Goal: Navigation & Orientation: Go to known website

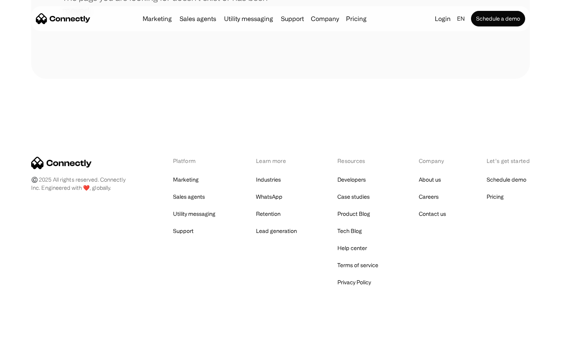
scroll to position [142, 0]
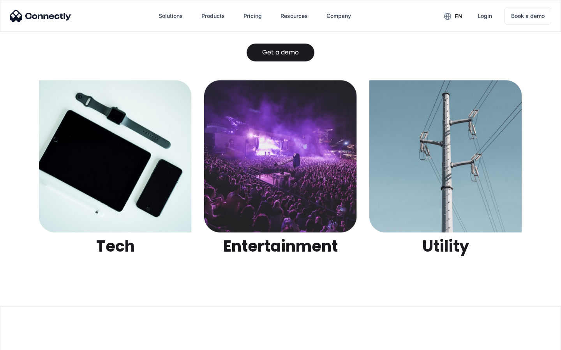
scroll to position [2457, 0]
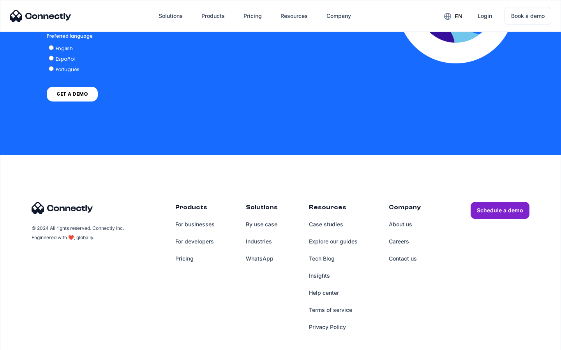
scroll to position [1584, 0]
